Goal: Find specific page/section: Locate a particular part of the current website

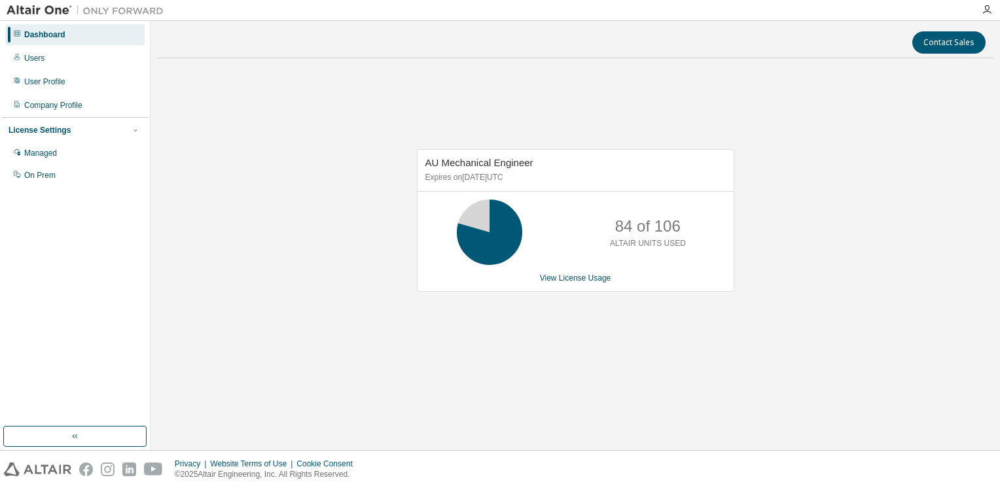
click at [518, 354] on div "AU Mechanical Engineer Expires on [DATE] UTC 84 of 106 ALTAIR UNITS USED View L…" at bounding box center [575, 228] width 837 height 318
click at [888, 170] on div "AU Mechanical Engineer Expires on [DATE] UTC 93 of 106 ALTAIR UNITS USED View L…" at bounding box center [575, 228] width 837 height 318
click at [437, 371] on div "AU Mechanical Engineer Expires on [DATE] UTC 93 of 106 ALTAIR UNITS USED View L…" at bounding box center [575, 228] width 837 height 318
